Goal: Task Accomplishment & Management: Manage account settings

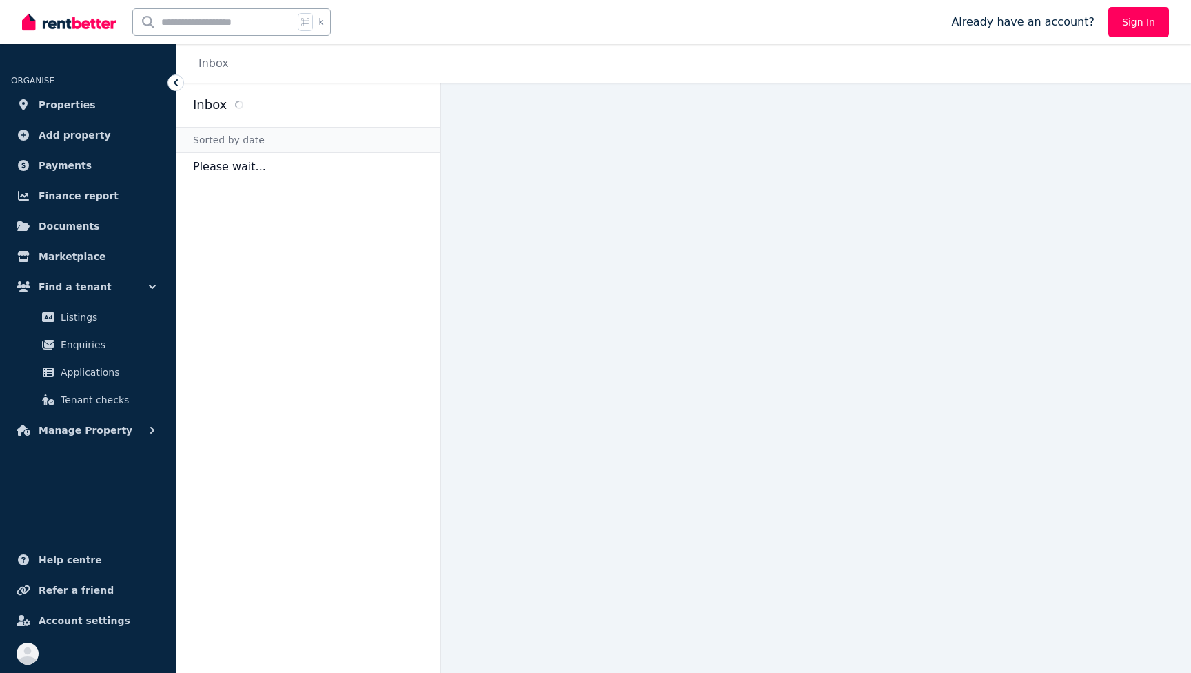
click at [176, 84] on icon at bounding box center [176, 82] width 4 height 7
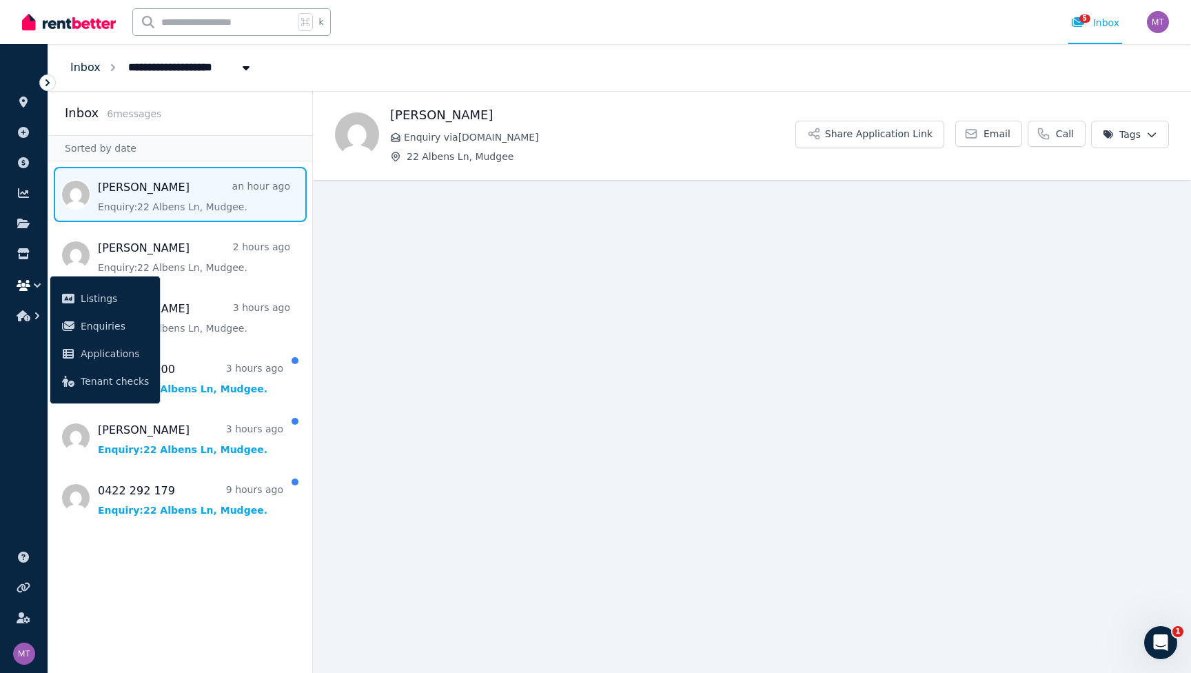
click at [88, 68] on link "Inbox" at bounding box center [85, 67] width 30 height 13
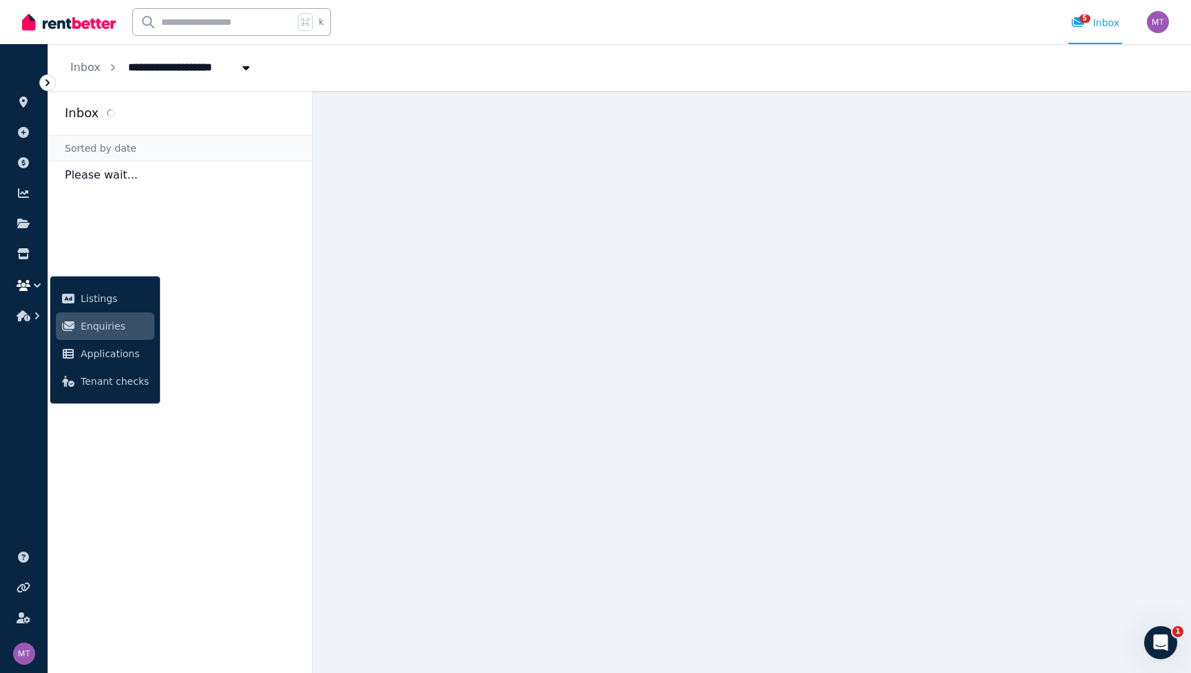
click at [177, 61] on span "22 Albens Ln, Mudgee" at bounding box center [197, 66] width 154 height 22
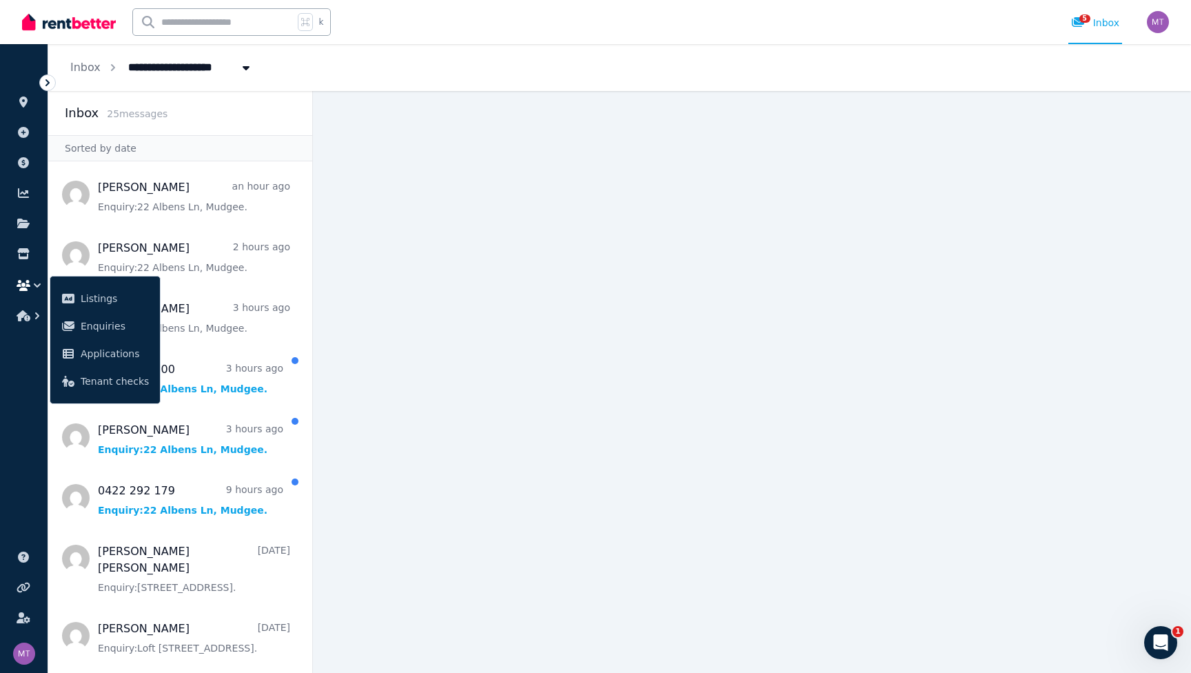
click at [177, 61] on span "22 Albens Ln, Mudgee" at bounding box center [197, 66] width 154 height 22
type input "**********"
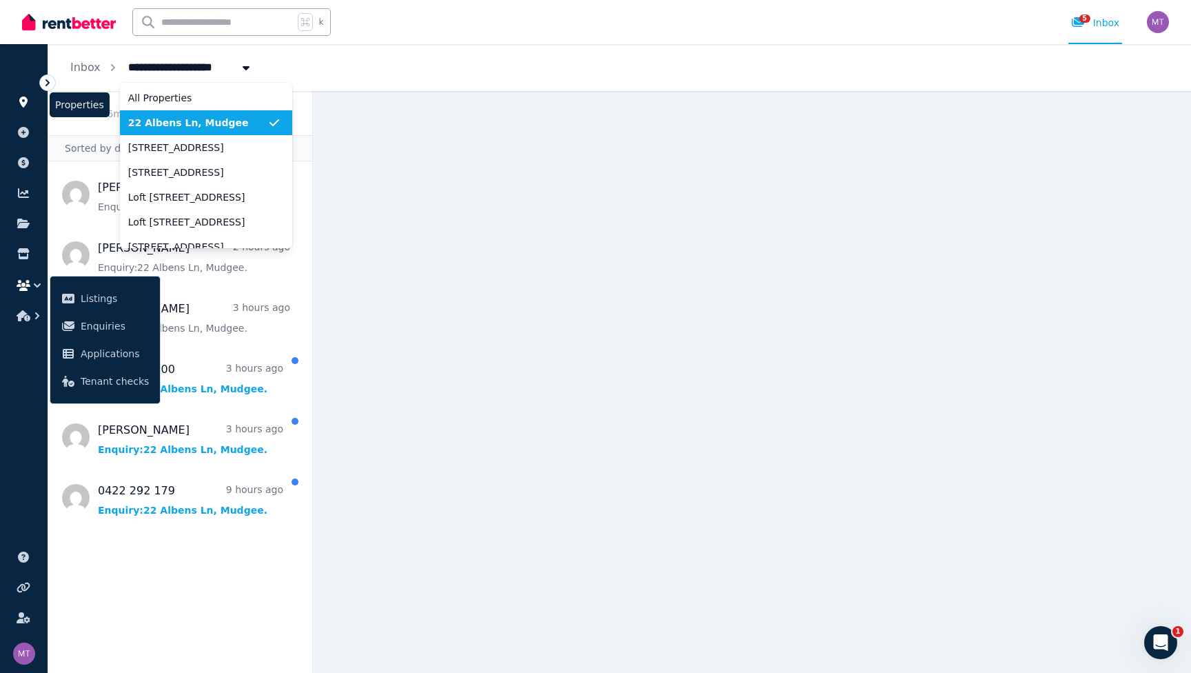
click at [21, 103] on icon at bounding box center [23, 101] width 8 height 11
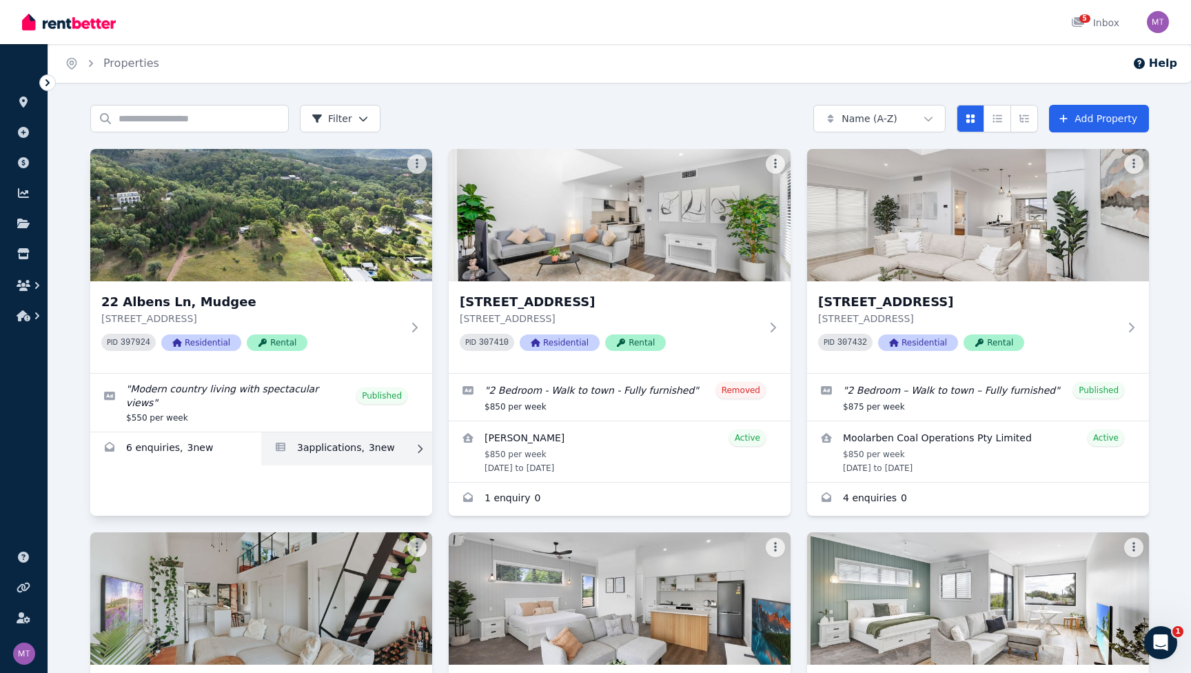
click at [365, 438] on link "Applications for 22 Albens Ln, Mudgee" at bounding box center [346, 448] width 171 height 33
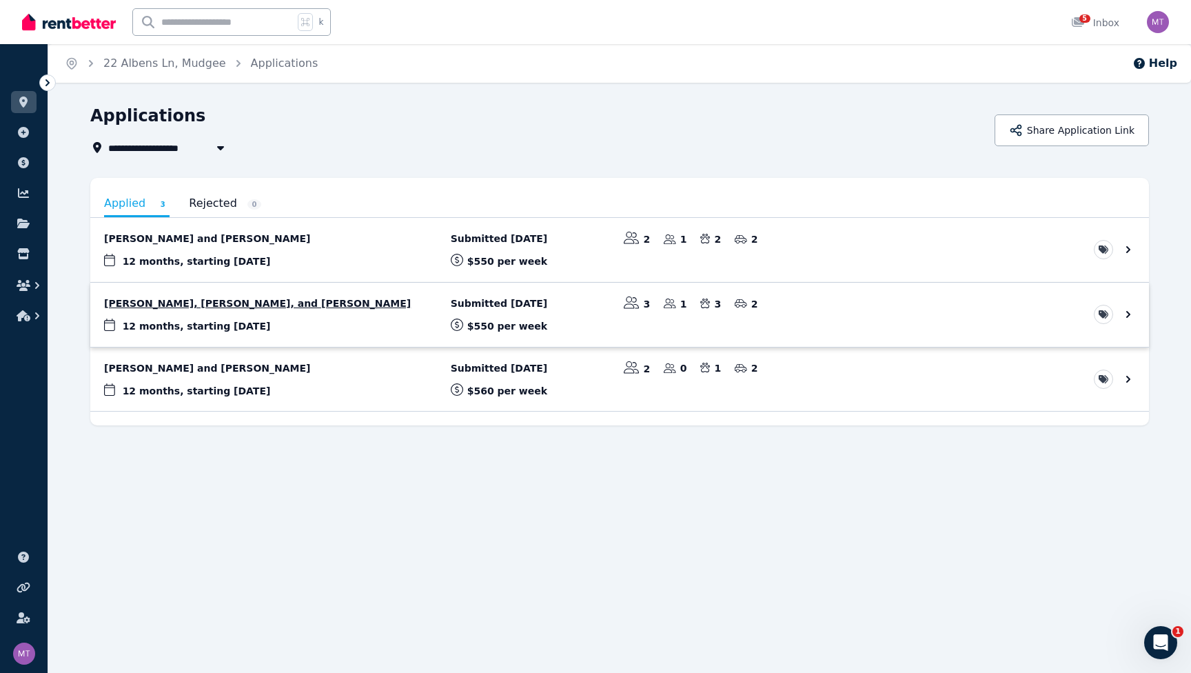
click at [327, 310] on link "View application: Luke Rash, Lakeisha Moore, and Angeline Catto" at bounding box center [619, 315] width 1059 height 64
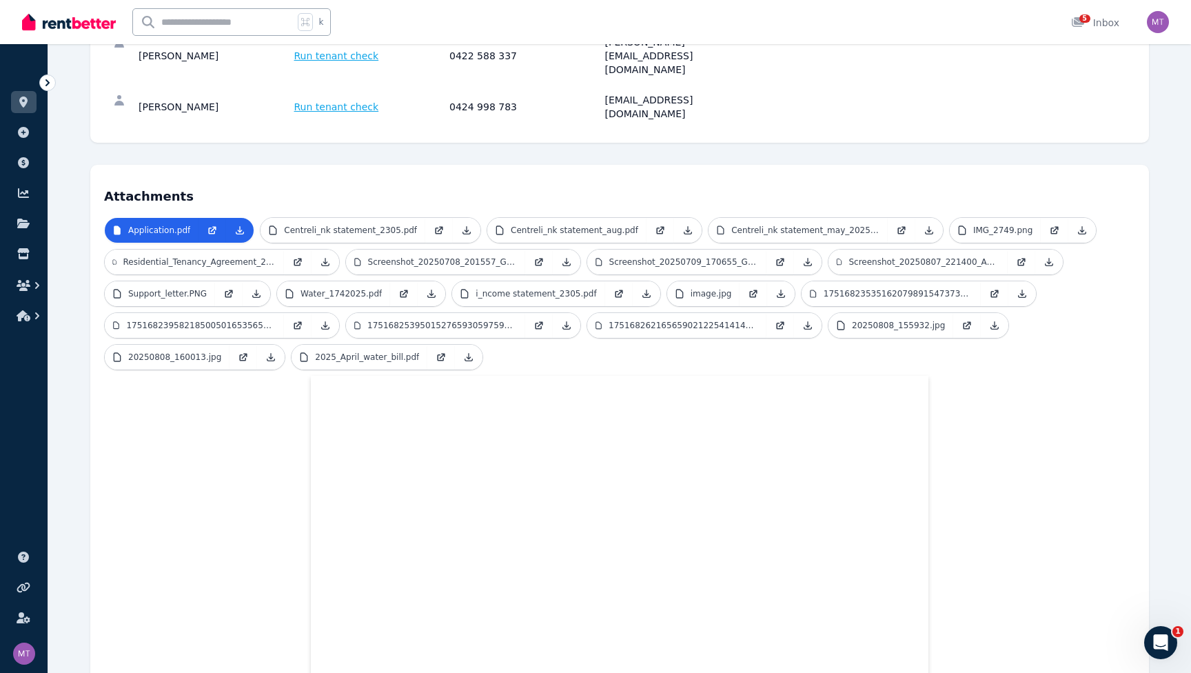
scroll to position [376, 0]
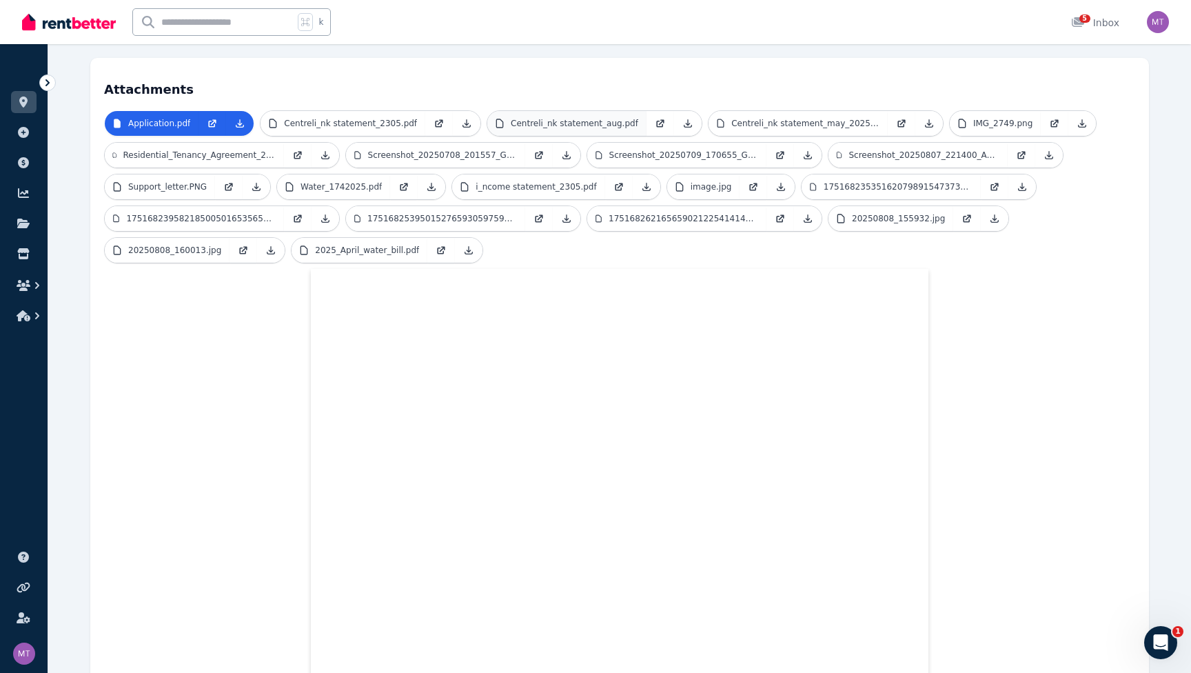
click at [571, 111] on link "Centreli_nk statement_aug.pdf" at bounding box center [566, 123] width 159 height 25
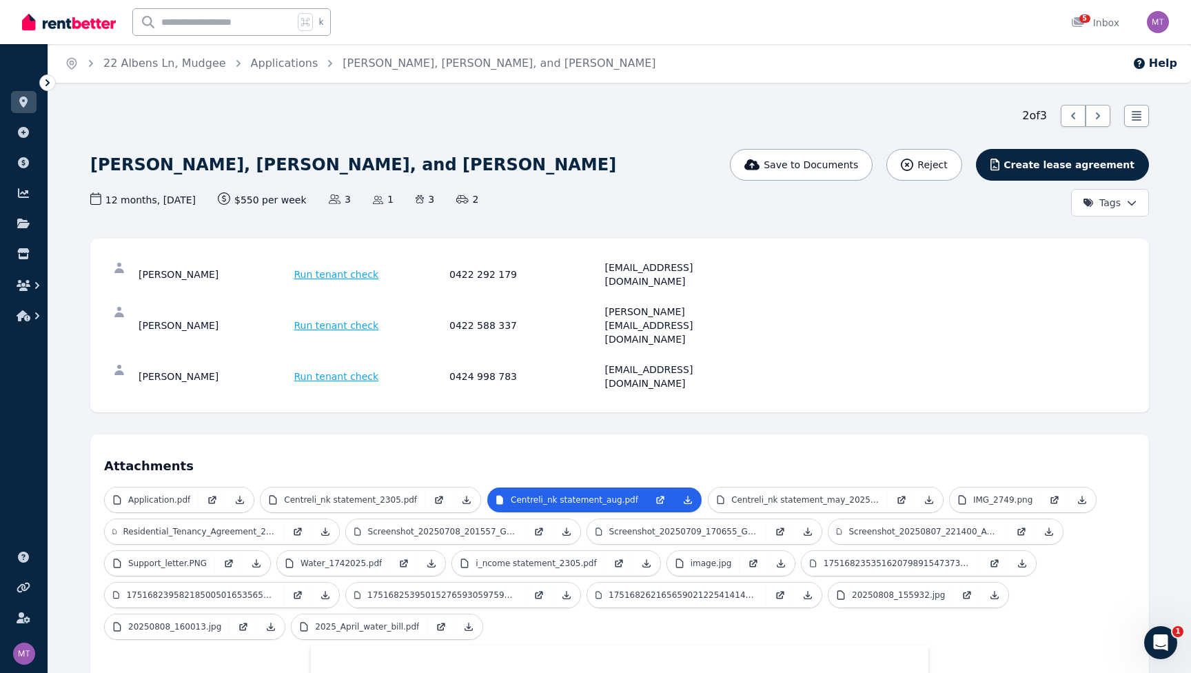
scroll to position [0, 0]
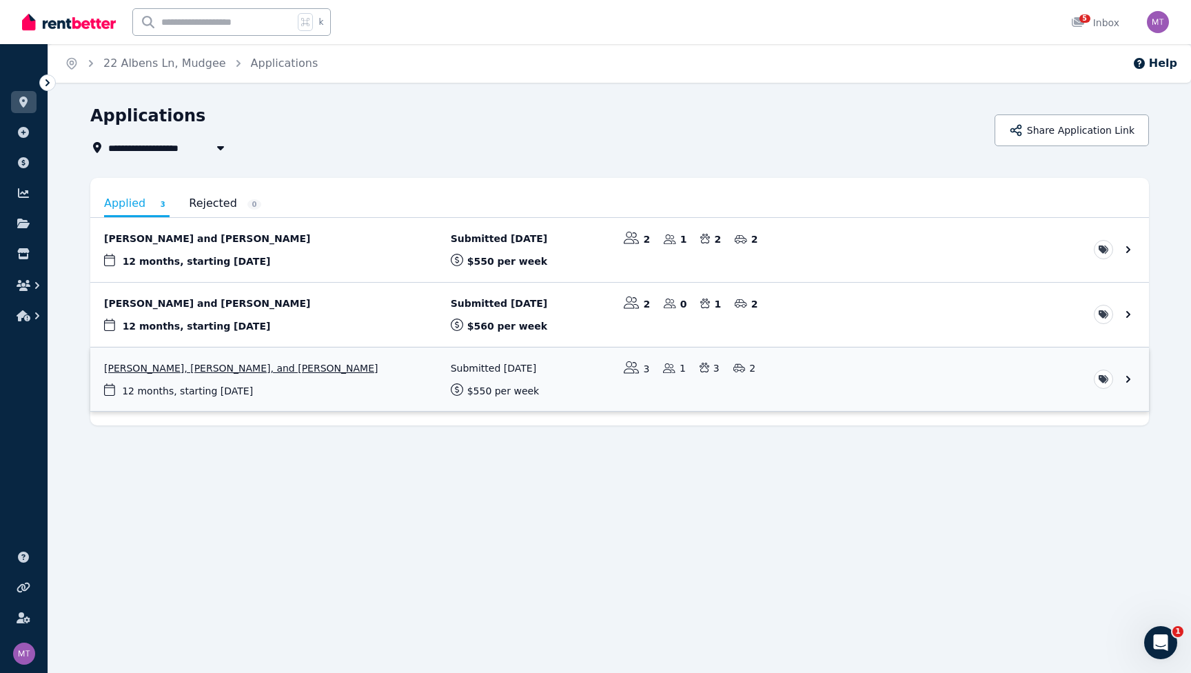
click at [192, 389] on link "View application: Luke Rash, Lakeisha Moore, and Angeline Catto" at bounding box center [619, 379] width 1059 height 64
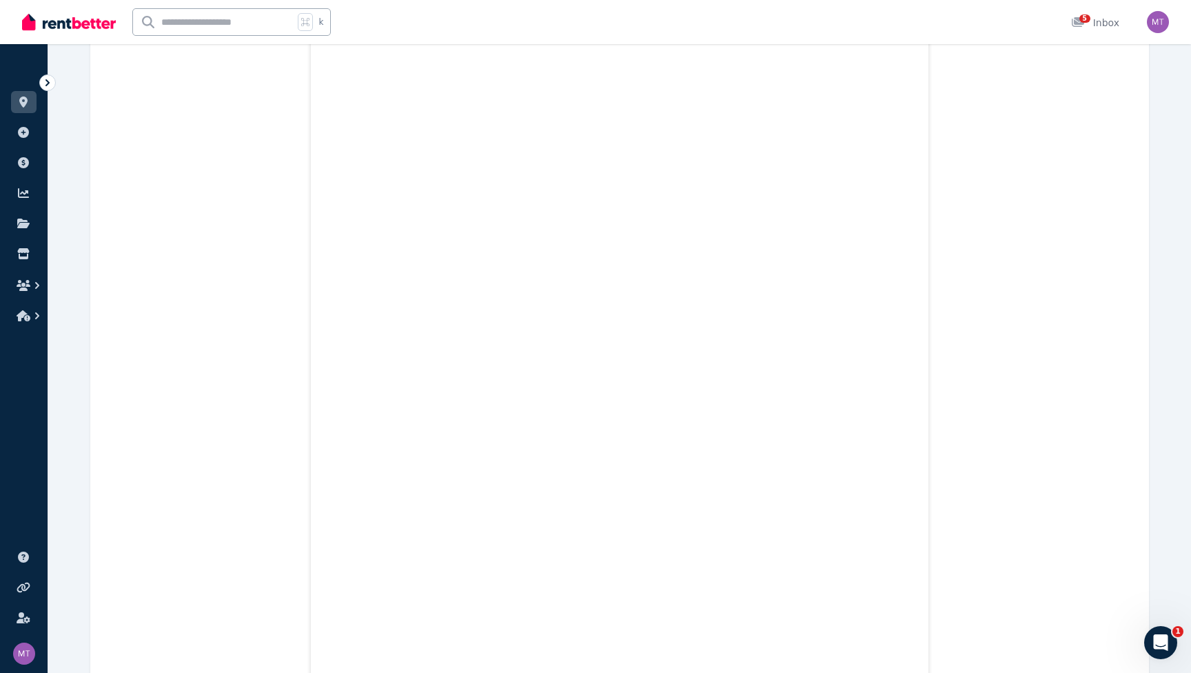
scroll to position [3318, 0]
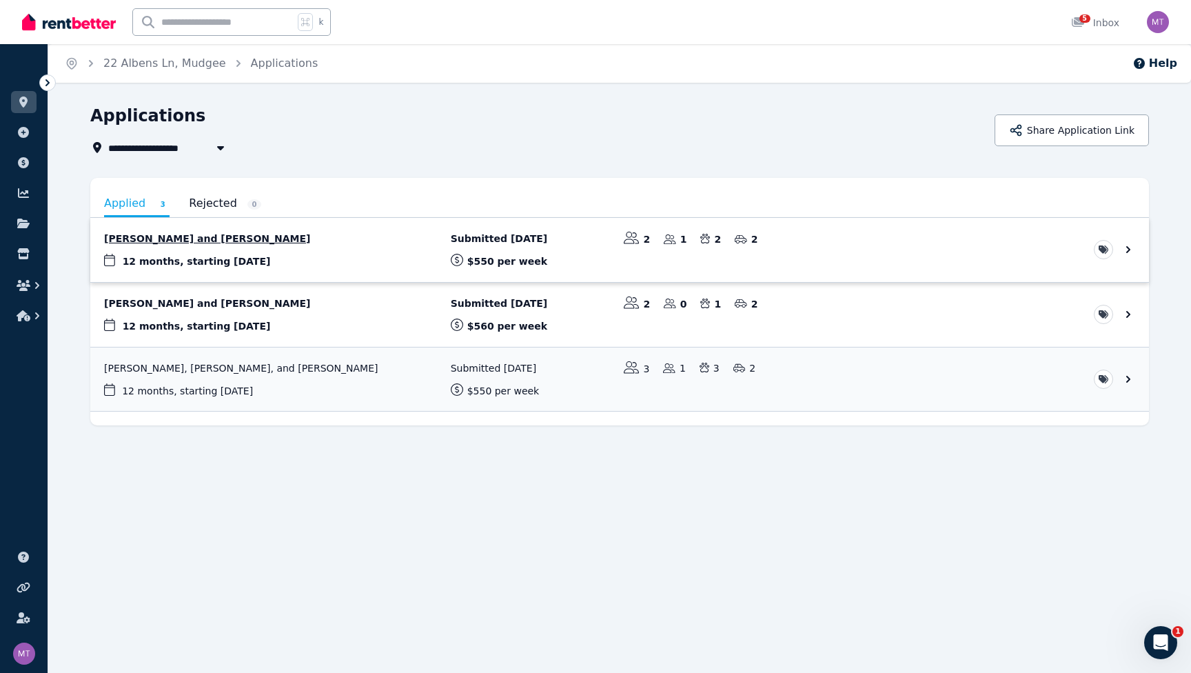
click at [252, 237] on link "View application: Selina Holmes and Joshua Humphries" at bounding box center [619, 250] width 1059 height 64
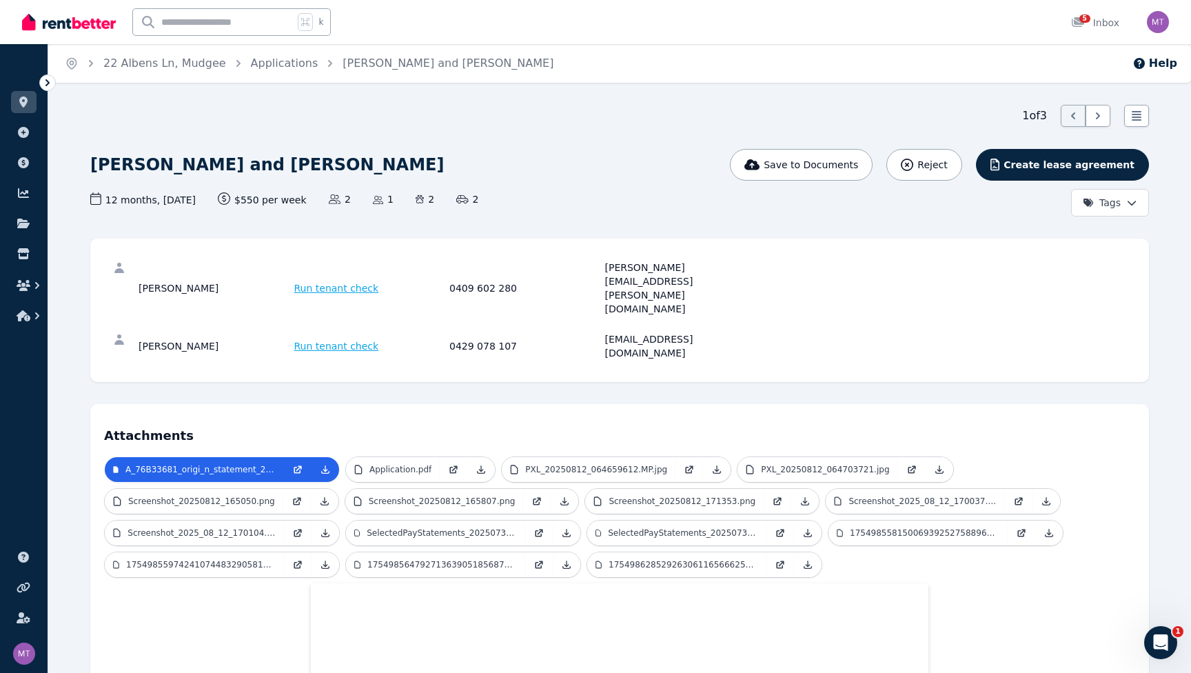
click at [338, 418] on h4 "Attachments" at bounding box center [619, 432] width 1031 height 28
click at [408, 464] on p "Application.pdf" at bounding box center [400, 469] width 62 height 11
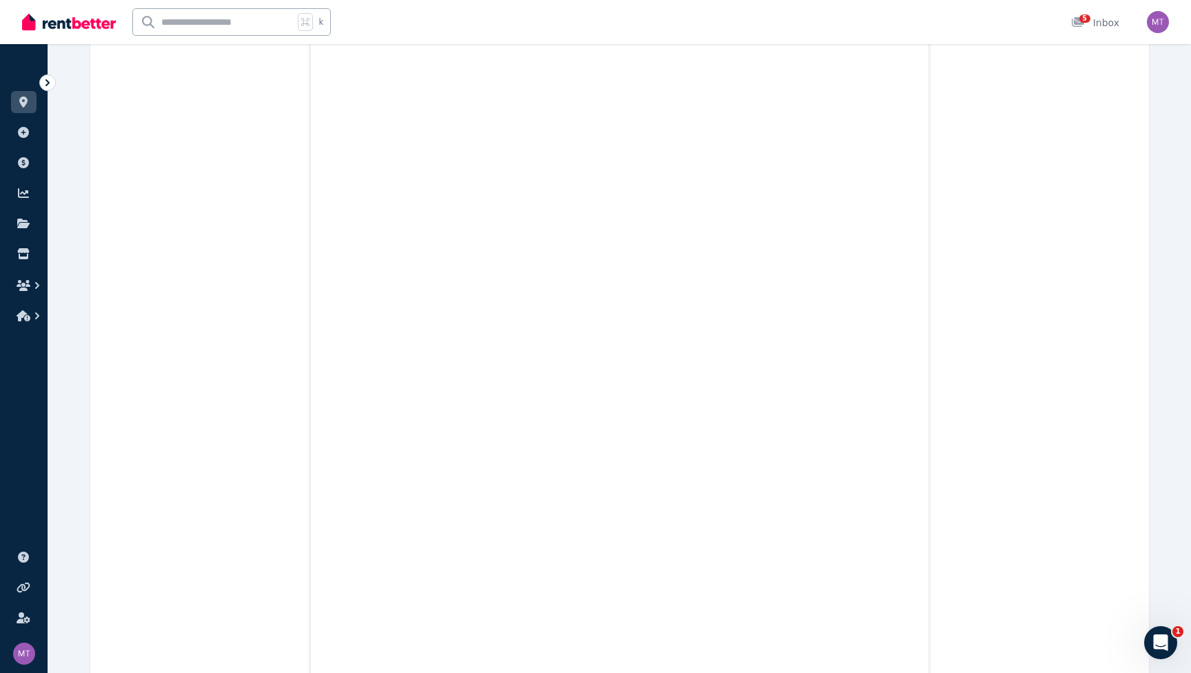
scroll to position [10329, 0]
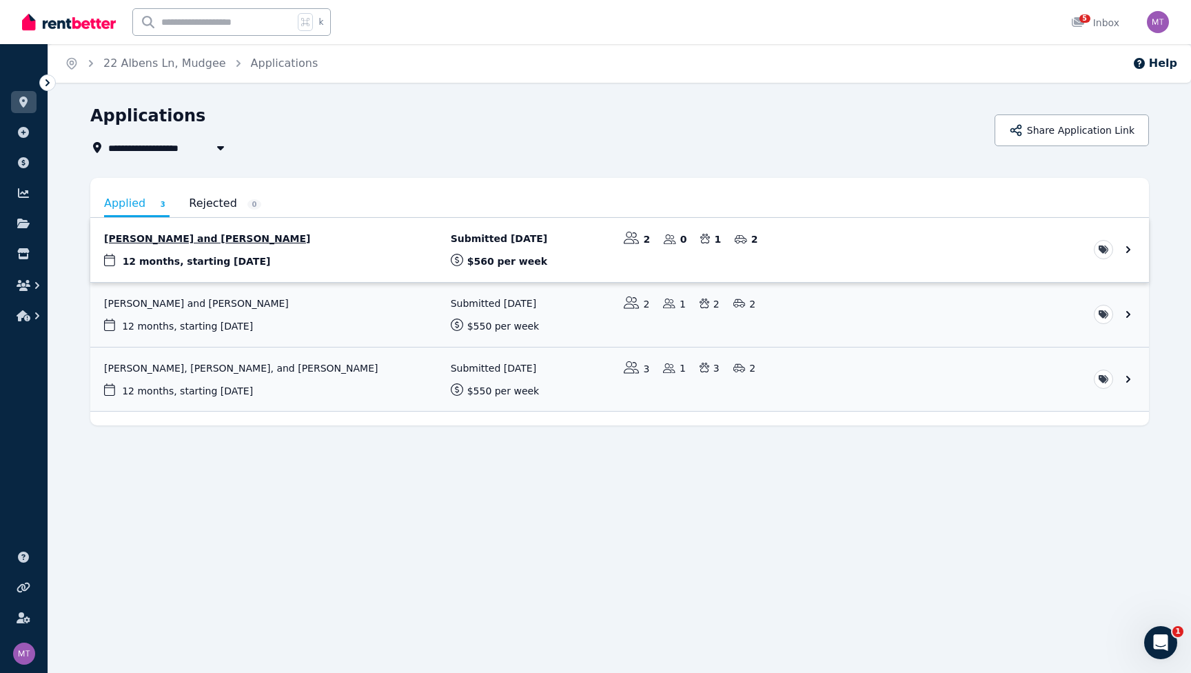
click at [233, 241] on link "View application: Sasha Carbone and Floyd Carbone" at bounding box center [619, 250] width 1059 height 64
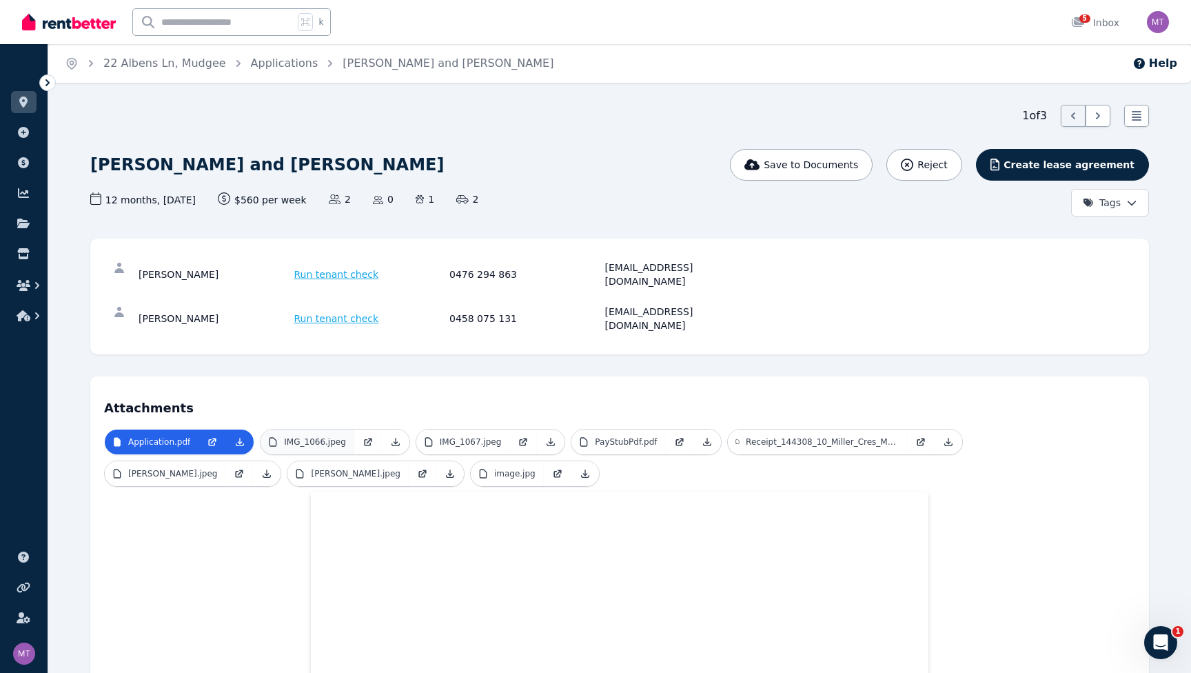
click at [325, 436] on p "IMG_1066.jpeg" at bounding box center [315, 441] width 62 height 11
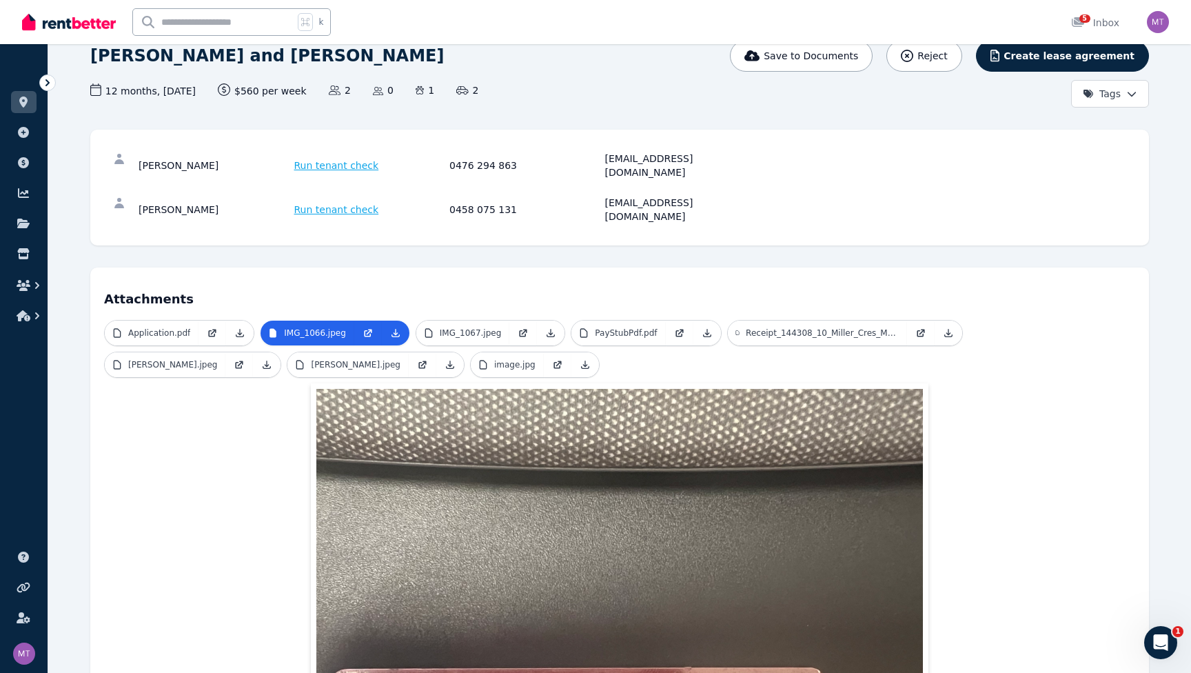
scroll to position [90, 0]
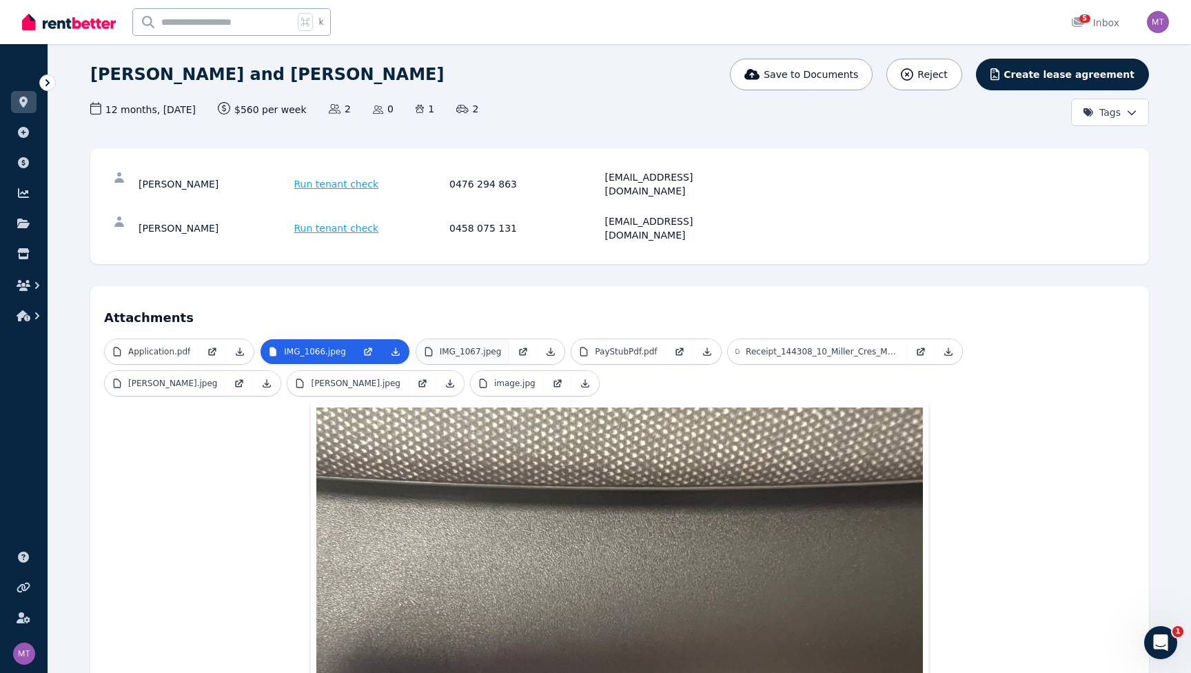
click at [489, 339] on link "IMG_1067.jpeg" at bounding box center [463, 351] width 94 height 25
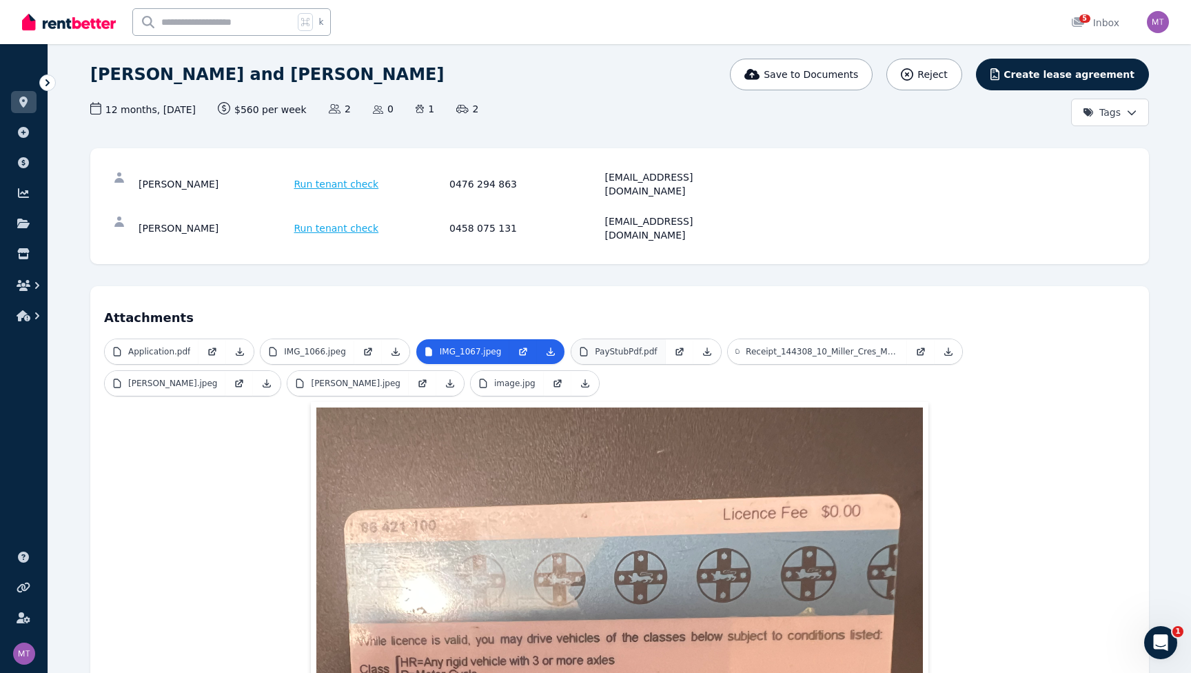
click at [622, 346] on p "PayStubPdf.pdf" at bounding box center [626, 351] width 62 height 11
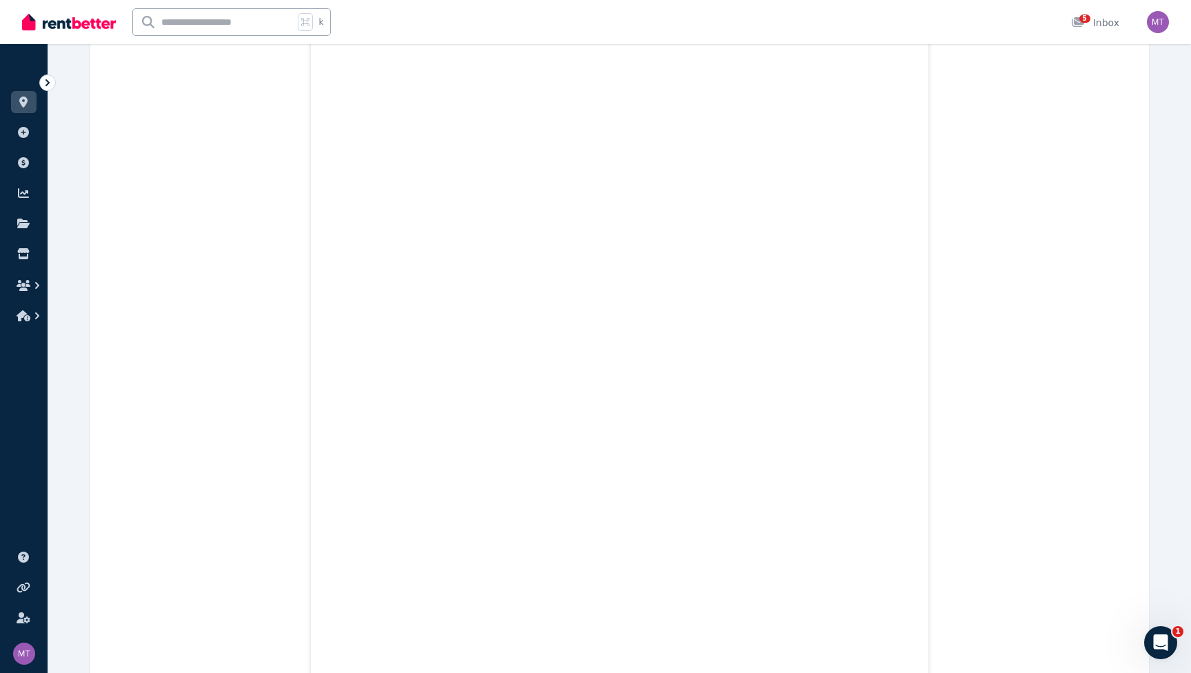
scroll to position [453, 0]
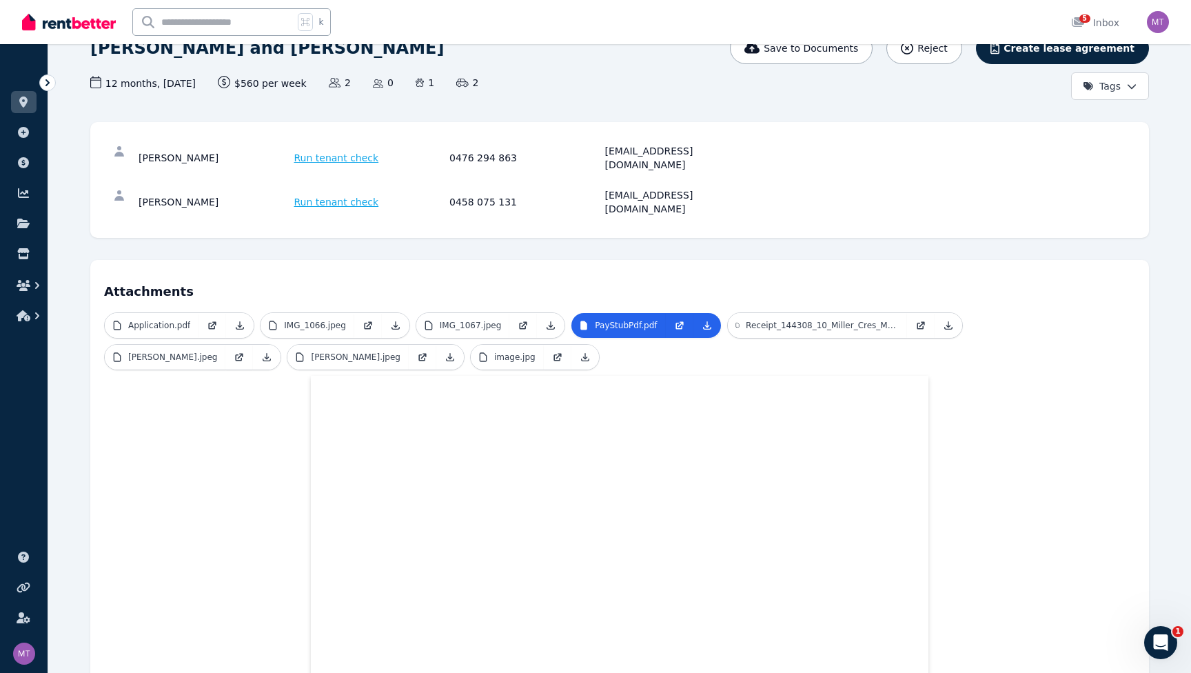
scroll to position [85, 0]
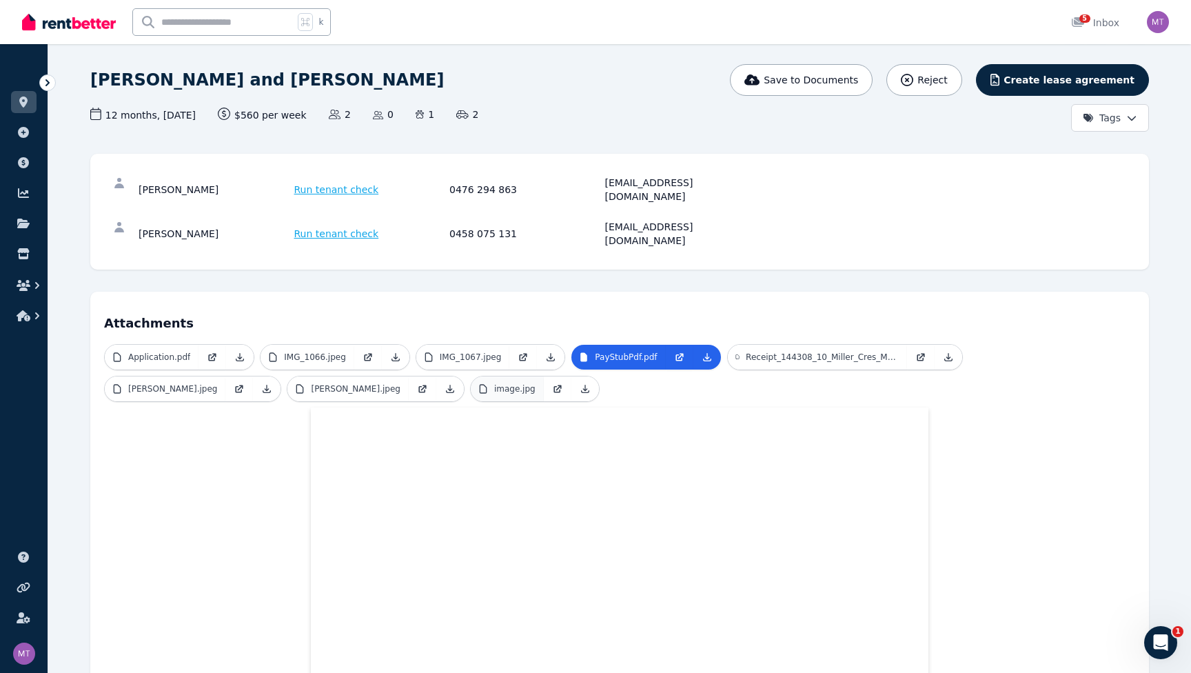
click at [535, 383] on p "image.jpg" at bounding box center [514, 388] width 41 height 11
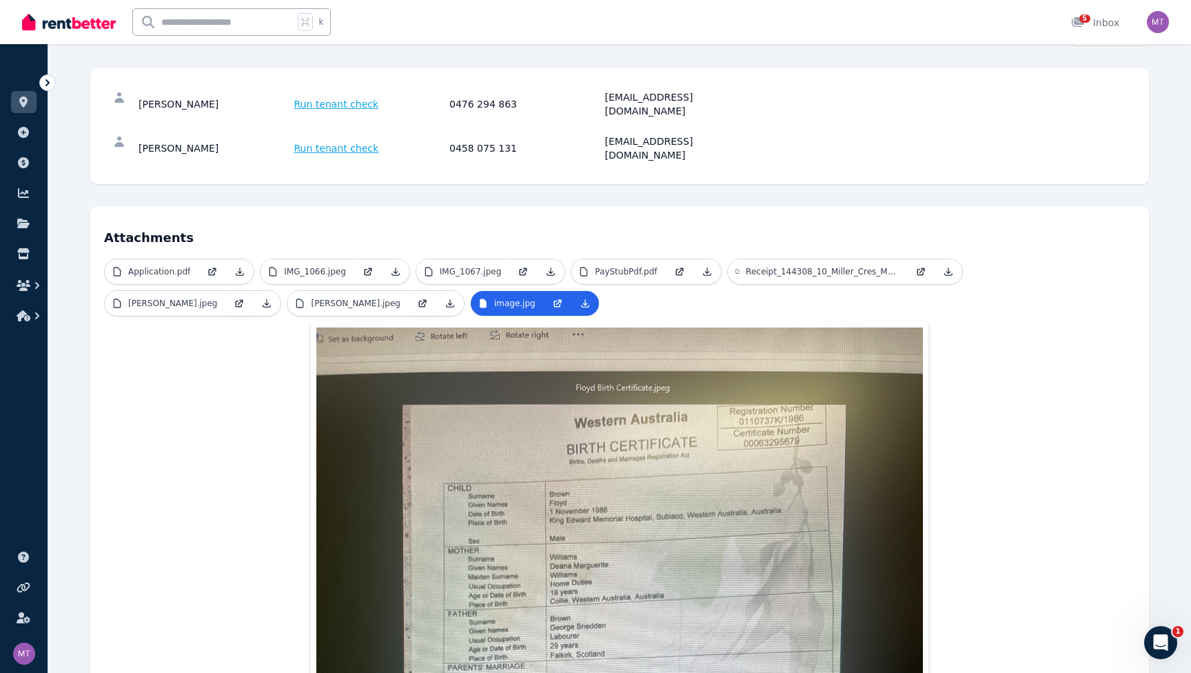
scroll to position [207, 0]
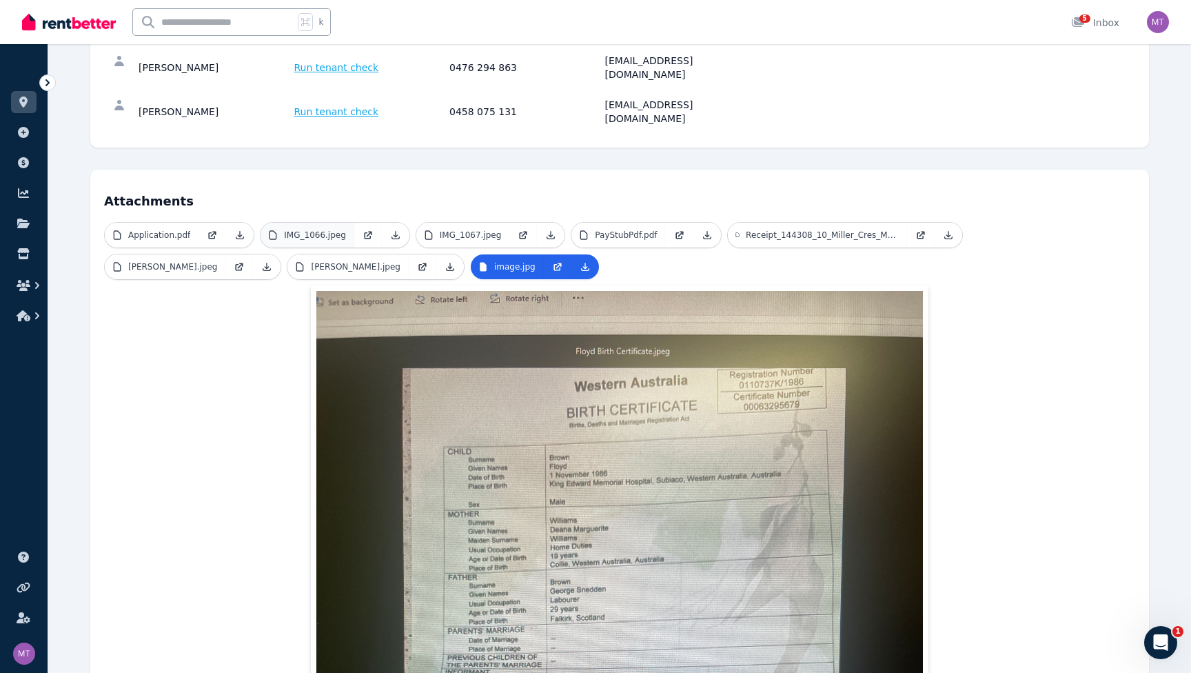
click at [325, 229] on p "IMG_1066.jpeg" at bounding box center [315, 234] width 62 height 11
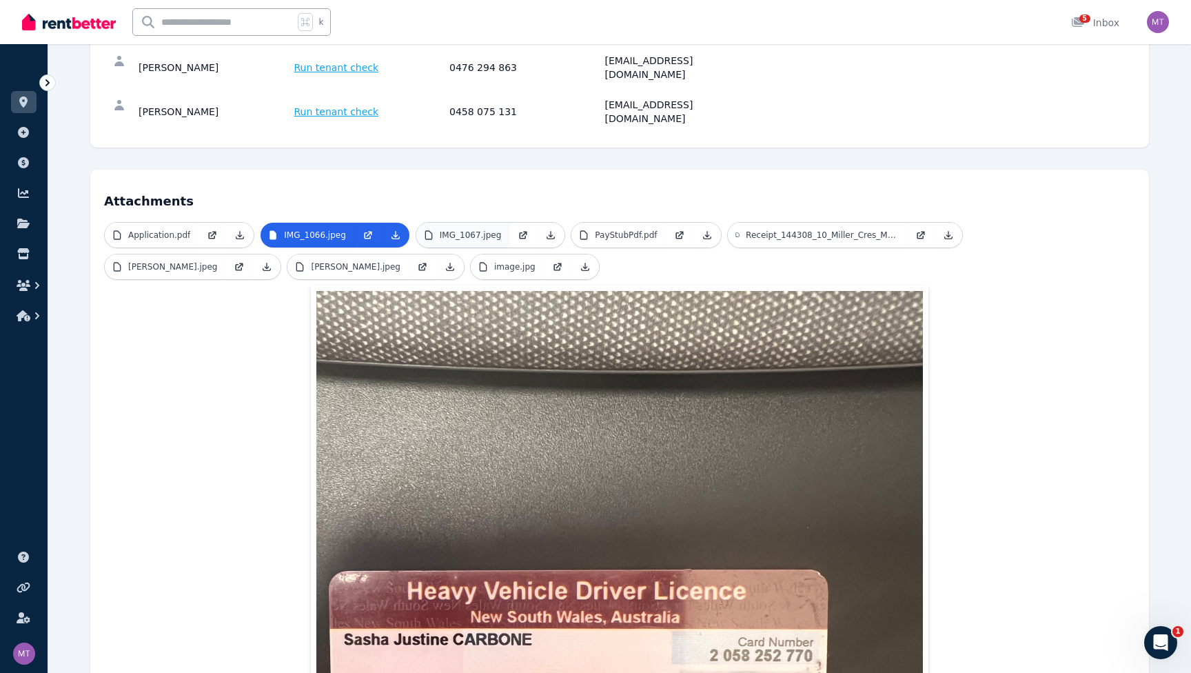
click at [478, 229] on p "IMG_1067.jpeg" at bounding box center [471, 234] width 62 height 11
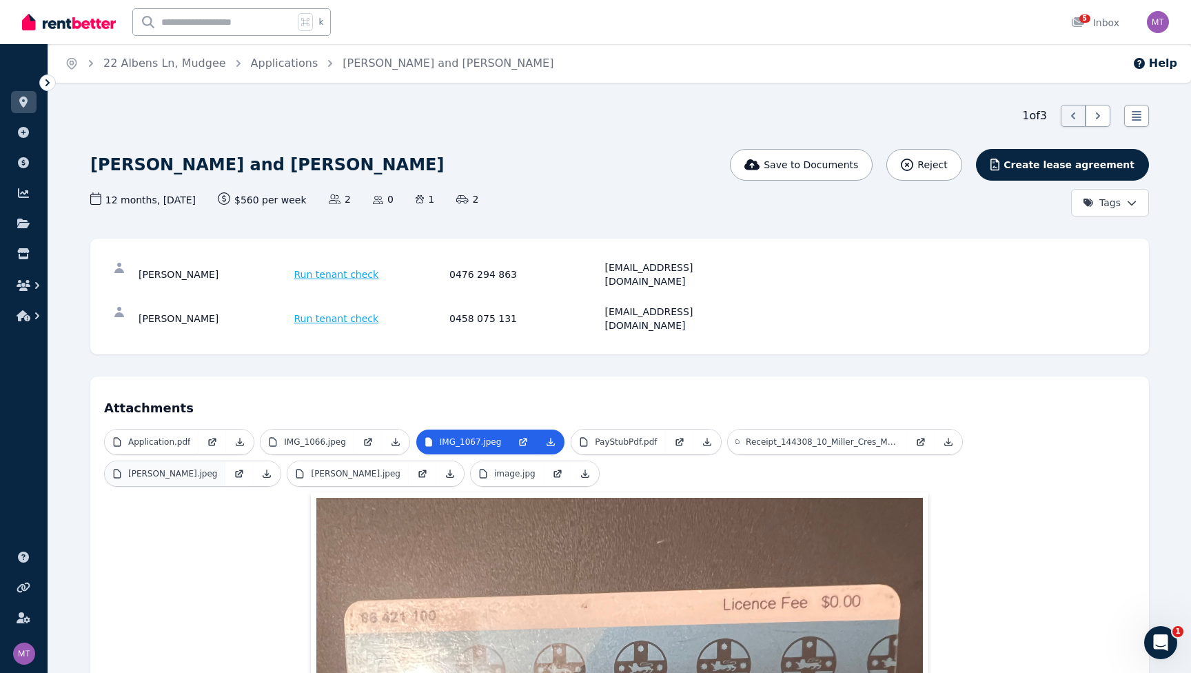
scroll to position [0, 0]
click at [157, 468] on p "[PERSON_NAME].jpeg" at bounding box center [172, 473] width 89 height 11
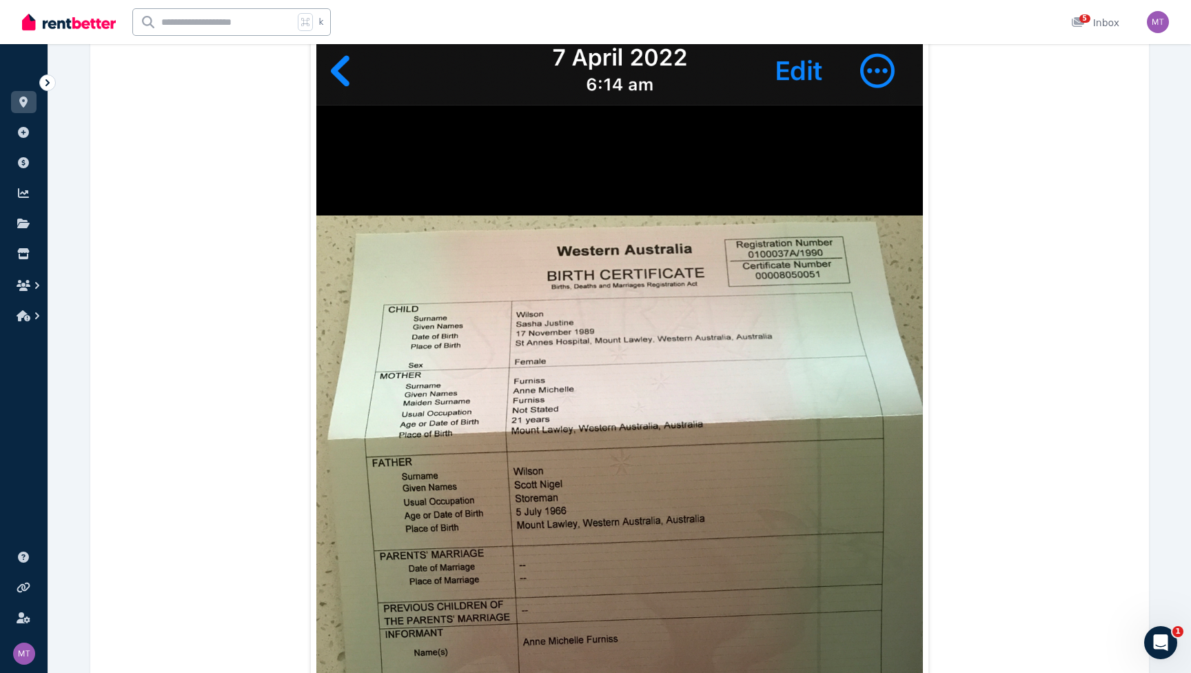
scroll to position [361, 0]
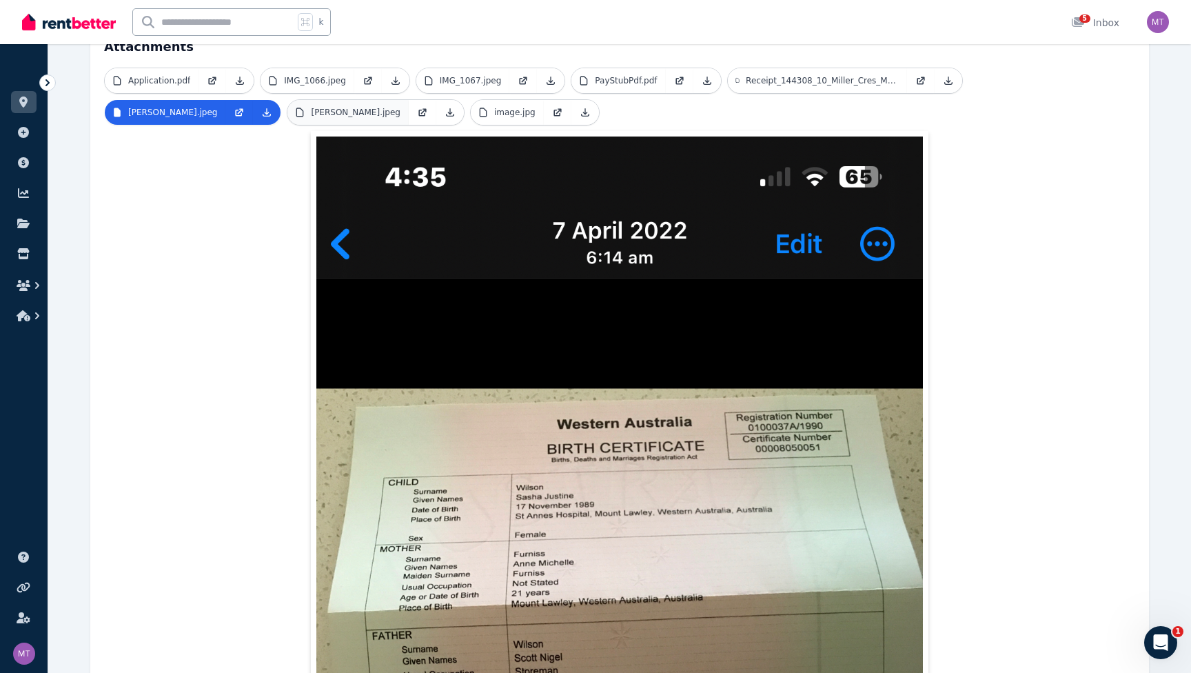
click at [408, 100] on link "[PERSON_NAME].jpeg" at bounding box center [347, 112] width 121 height 25
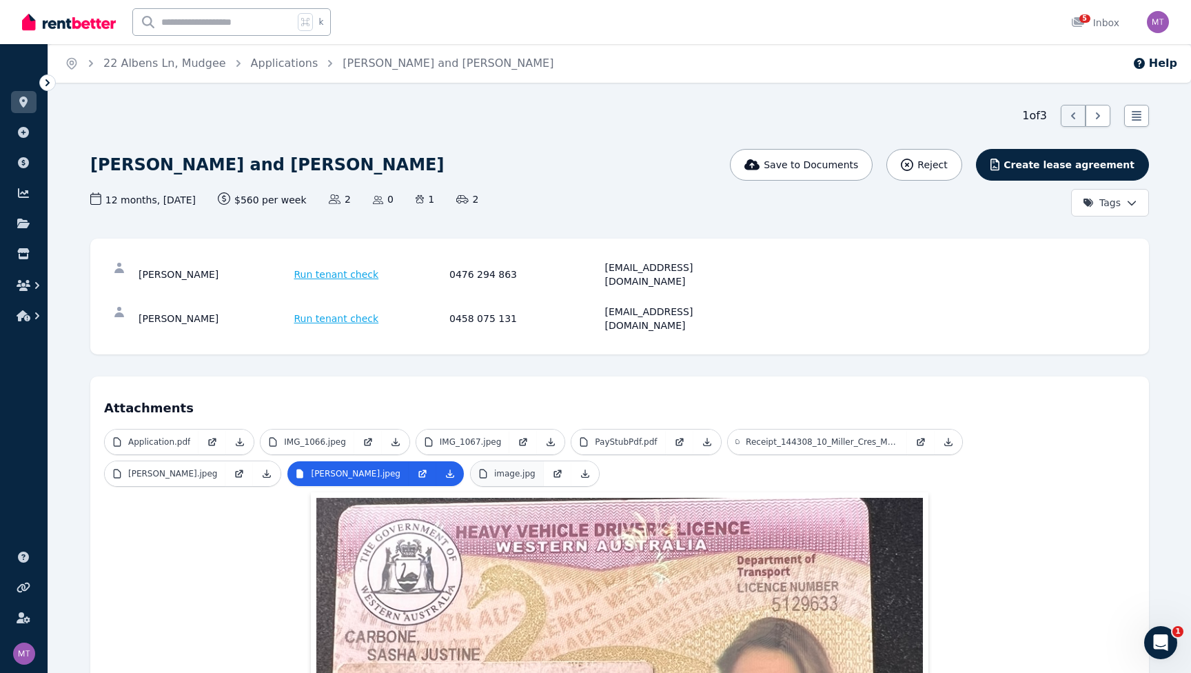
scroll to position [0, 0]
click at [544, 461] on link "image.jpg" at bounding box center [507, 473] width 73 height 25
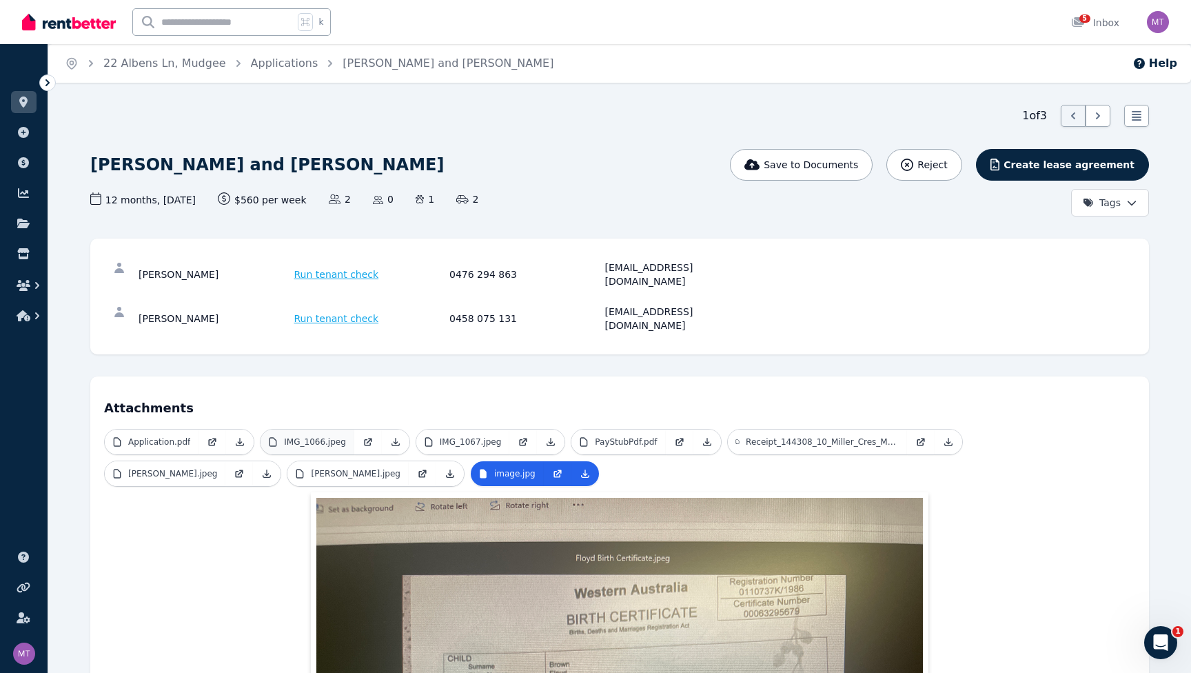
click at [267, 429] on link "IMG_1066.jpeg" at bounding box center [307, 441] width 94 height 25
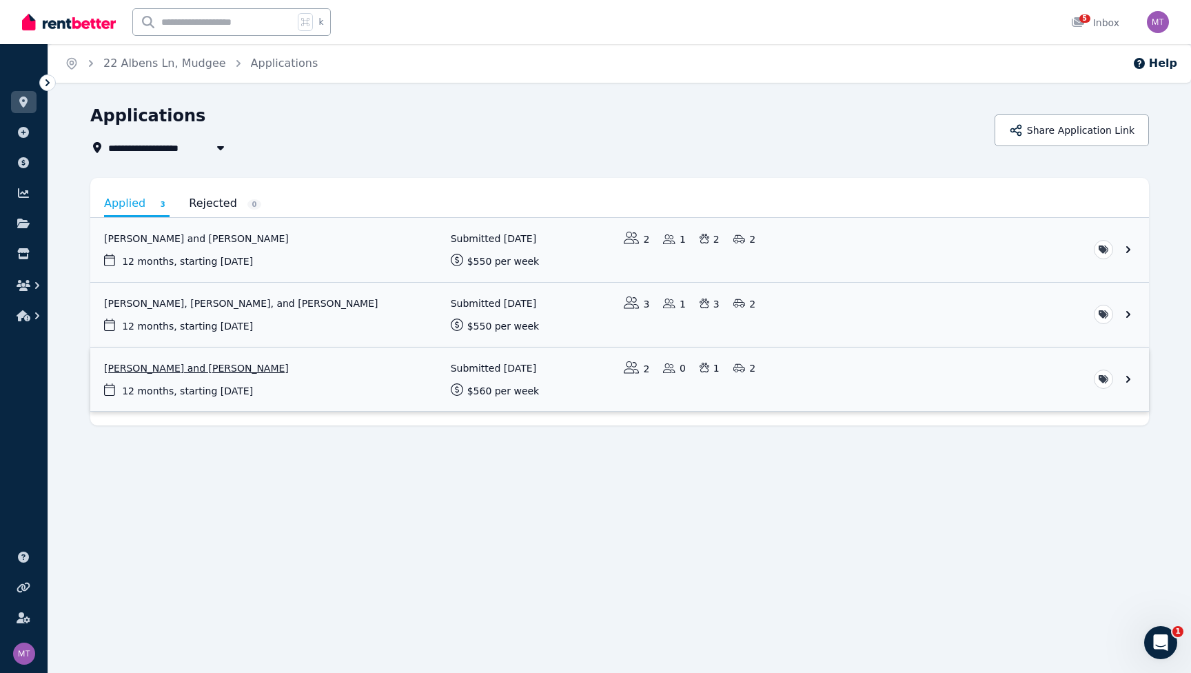
click at [193, 376] on link "View application: Sasha Carbone and Floyd Carbone" at bounding box center [619, 379] width 1059 height 64
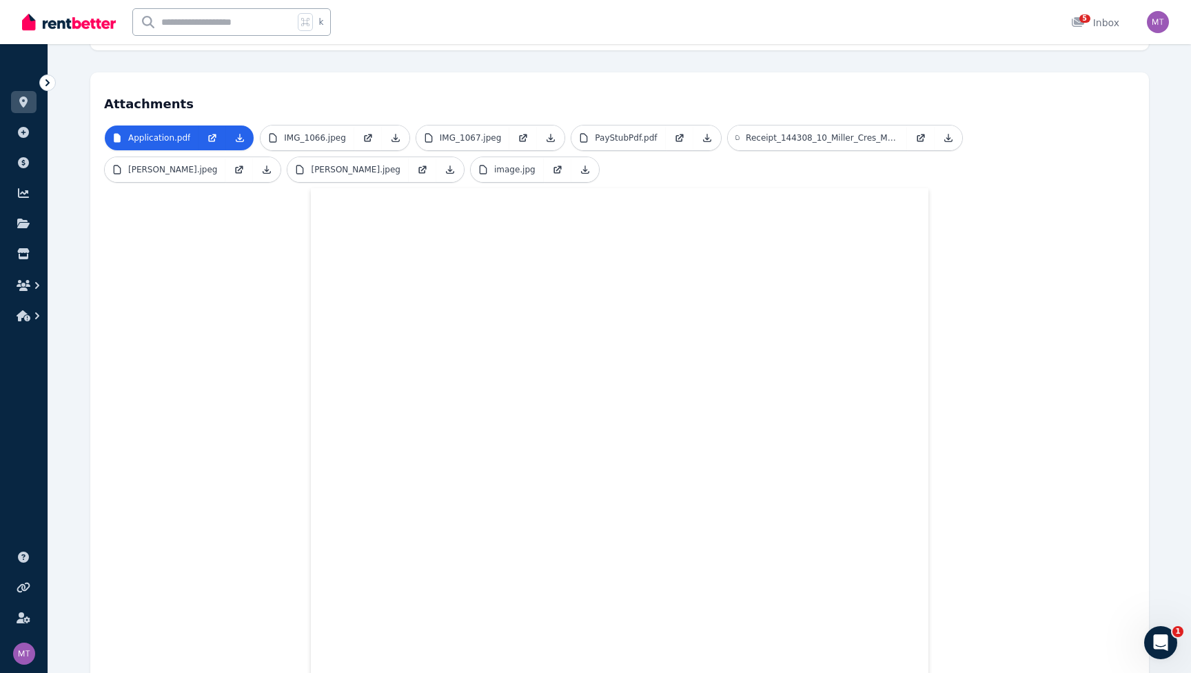
scroll to position [304, 0]
